Goal: Communication & Community: Answer question/provide support

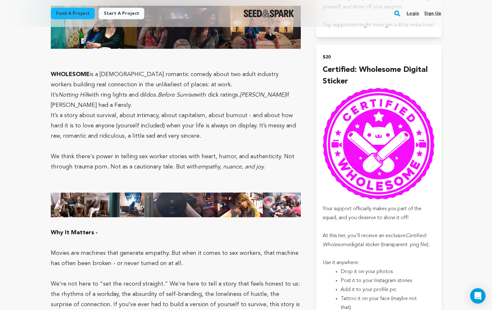
scroll to position [797, 0]
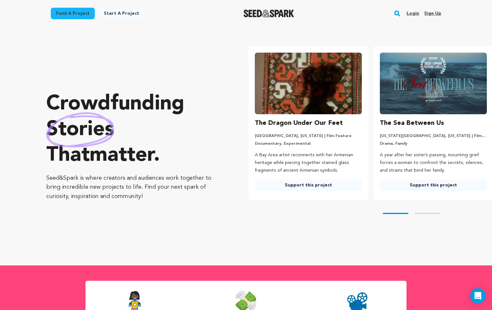
click at [414, 12] on link "Login" at bounding box center [412, 13] width 13 height 10
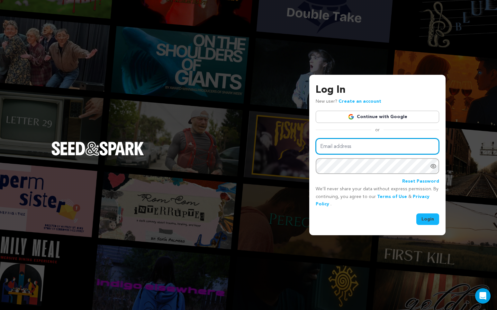
type input "selinakylbooking@gmail.com"
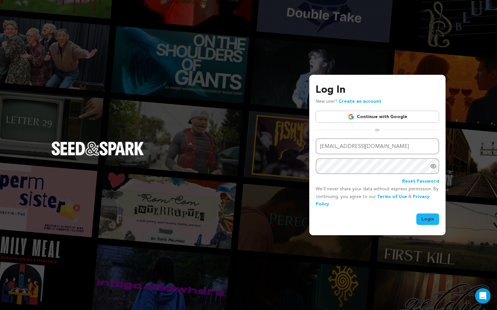
click at [423, 219] on button "Login" at bounding box center [427, 220] width 23 height 12
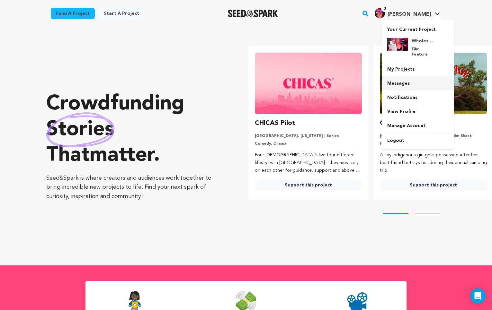
click at [409, 79] on link "Messages" at bounding box center [418, 83] width 72 height 14
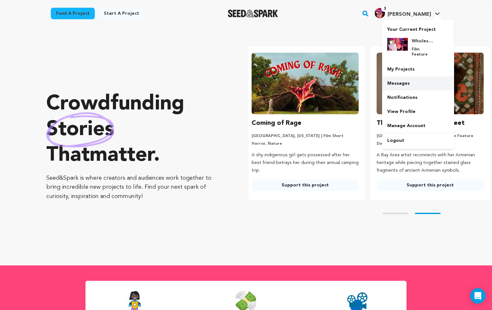
scroll to position [0, 130]
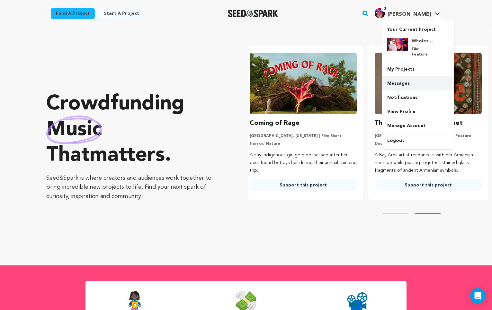
click at [401, 78] on link "Messages" at bounding box center [418, 83] width 72 height 14
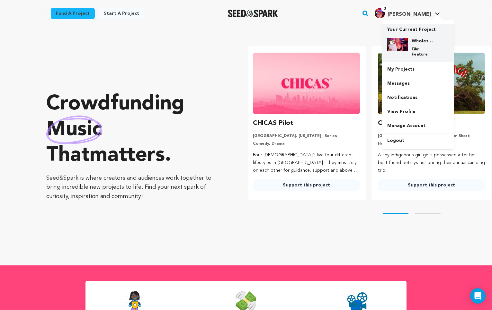
scroll to position [0, 0]
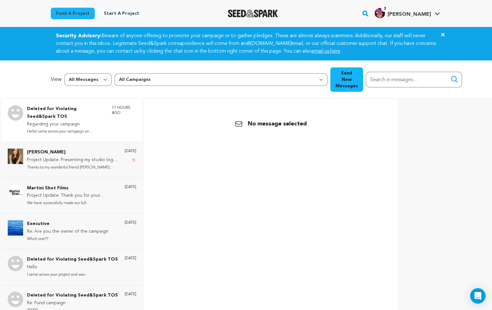
click at [79, 121] on p "Regarding your campaign" at bounding box center [66, 125] width 78 height 8
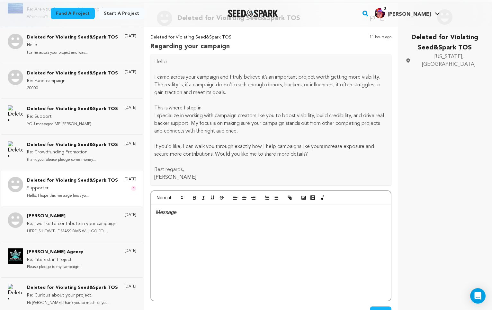
scroll to position [149, 0]
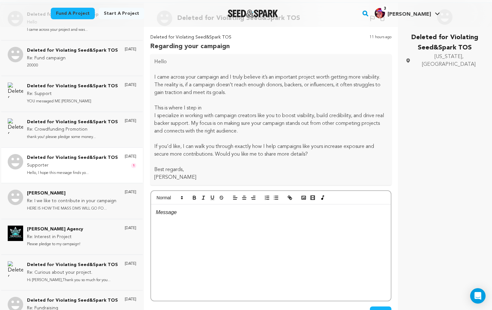
click at [94, 170] on p "Supporter" at bounding box center [72, 166] width 91 height 8
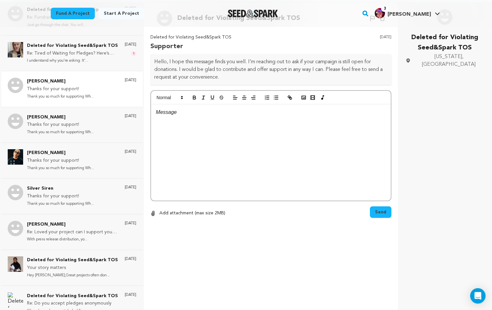
scroll to position [398, 0]
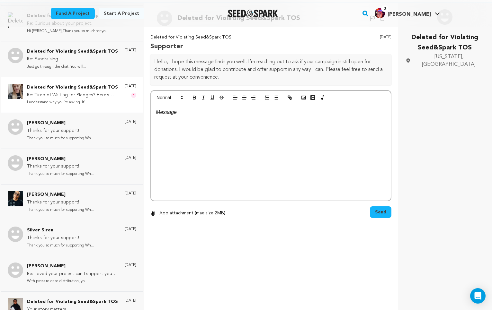
click at [90, 106] on p "I understand why you’re asking. It’..." at bounding box center [72, 102] width 91 height 7
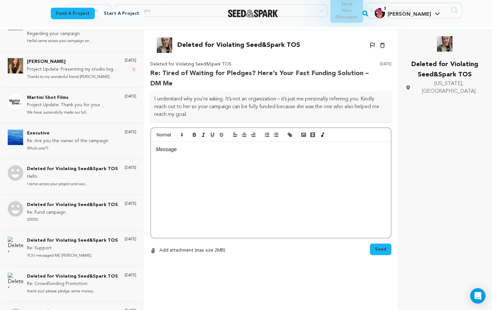
scroll to position [0, 0]
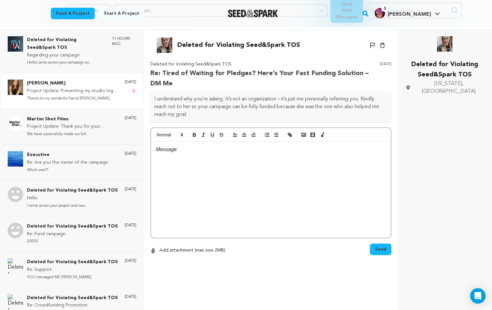
click at [98, 95] on p "Thanks to my wonderful friend Ruby..." at bounding box center [72, 98] width 91 height 7
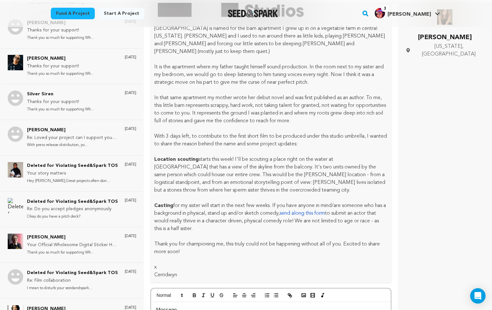
scroll to position [690, 0]
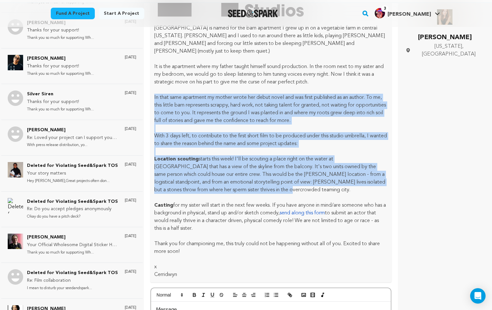
drag, startPoint x: 267, startPoint y: 166, endPoint x: 264, endPoint y: 70, distance: 96.1
click at [264, 70] on div "Thanks to my wonderful friend Ruby LaBrusciano-Carris, we have a Brand Mark. Li…" at bounding box center [270, 119] width 241 height 328
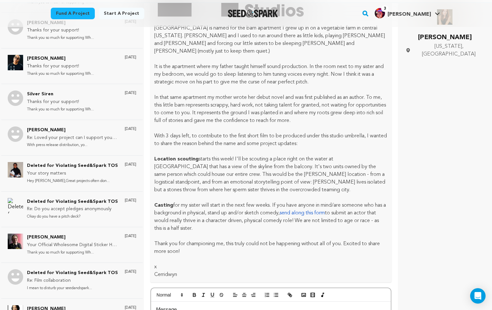
click at [263, 94] on p "In that same apartment my mother wrote her debut novel and was first published …" at bounding box center [270, 109] width 233 height 31
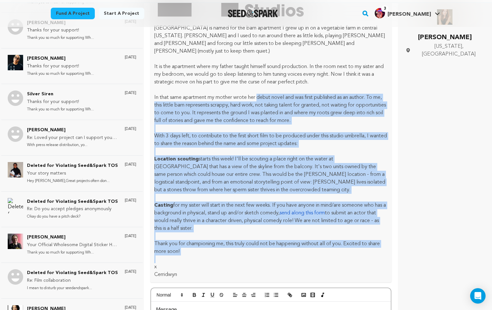
drag, startPoint x: 264, startPoint y: 79, endPoint x: 276, endPoint y: 231, distance: 152.1
click at [277, 228] on div "Thanks to my wonderful friend Ruby LaBrusciano-Carris, we have a Brand Mark. Li…" at bounding box center [270, 119] width 241 height 328
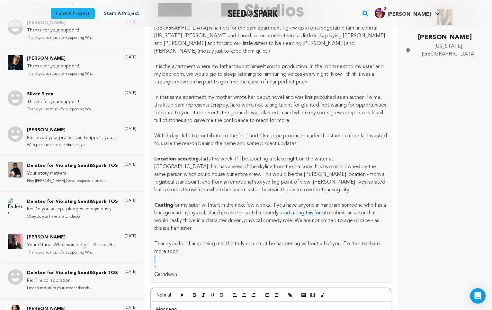
click at [276, 256] on p at bounding box center [270, 260] width 233 height 8
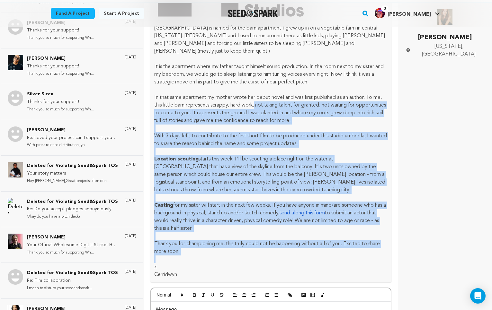
drag, startPoint x: 276, startPoint y: 236, endPoint x: 266, endPoint y: 72, distance: 163.8
click at [267, 78] on div "Thanks to my wonderful friend Ruby LaBrusciano-Carris, we have a Brand Mark. Li…" at bounding box center [270, 119] width 241 height 328
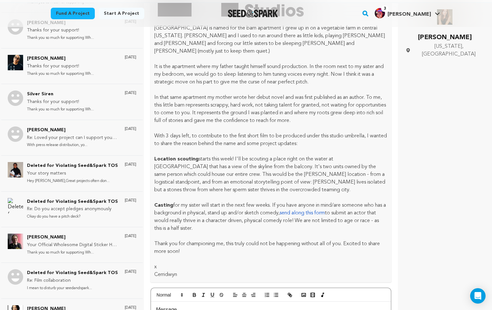
click at [267, 94] on p "In that same apartment my mother wrote her debut novel and was first published …" at bounding box center [270, 109] width 233 height 31
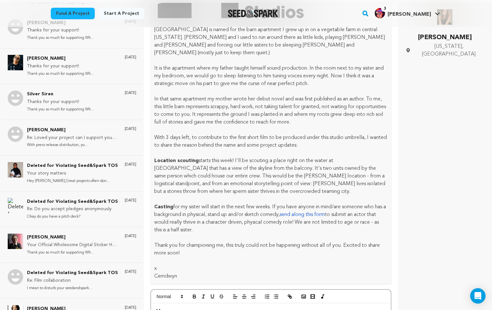
scroll to position [798, 0]
